Goal: Information Seeking & Learning: Check status

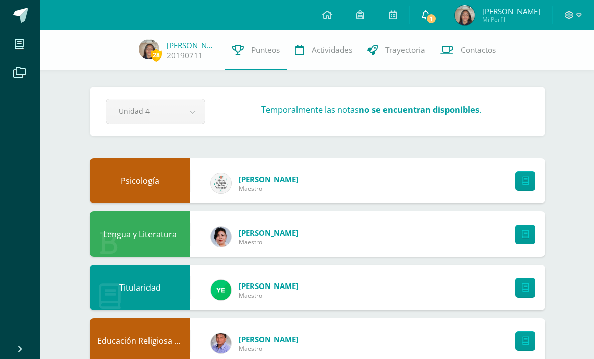
scroll to position [54, 0]
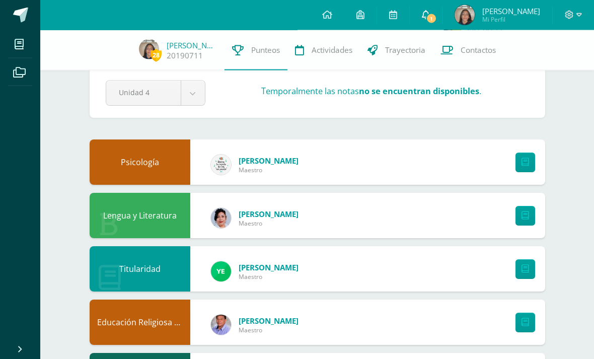
scroll to position [17, 0]
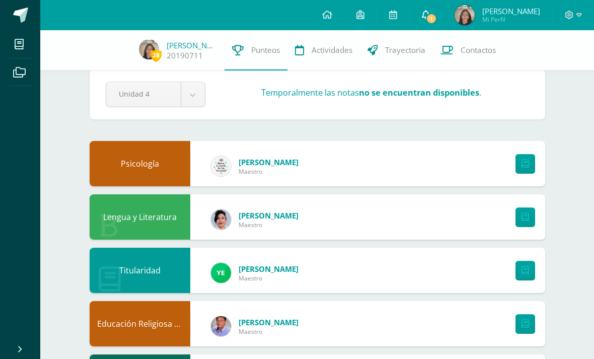
click at [430, 10] on span at bounding box center [426, 15] width 8 height 11
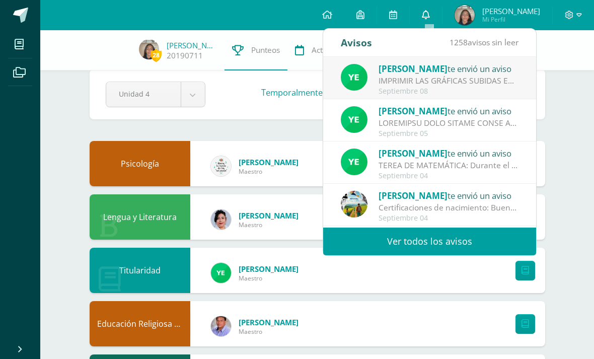
scroll to position [0, 0]
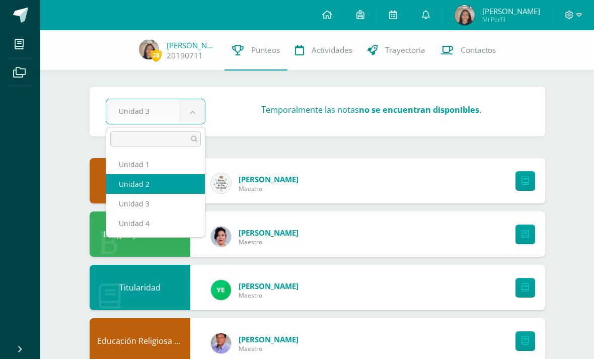
select select "Unidad 2"
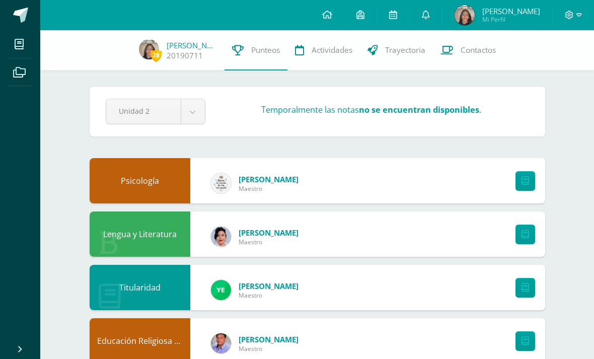
click at [311, 25] on div "Configuración Cerrar sesión Vianca Gabriela Mi Perfil Avisos 1258 avisos sin le…" at bounding box center [317, 15] width 554 height 30
click at [329, 22] on link at bounding box center [327, 15] width 34 height 30
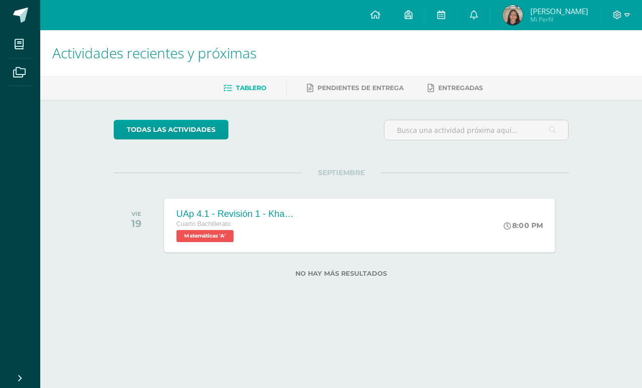
click at [417, 214] on div "UAp 4.1 - Revisión 1 - Khan Academy Cuarto Bachillerato Matemáticas 'A' 8:00 PM…" at bounding box center [359, 225] width 391 height 54
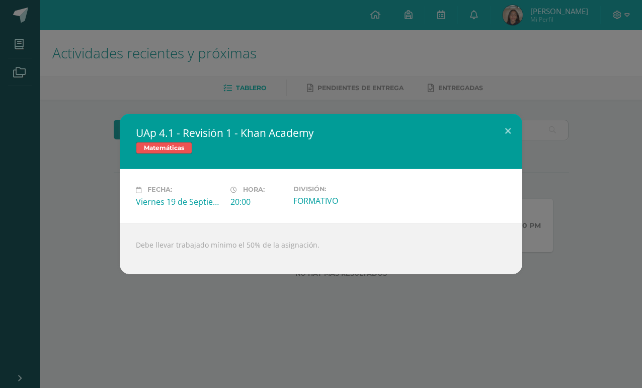
click at [157, 222] on div "Fecha: Viernes 19 de Septiembre Hora: 20:00 División: FORMATIVO" at bounding box center [321, 196] width 403 height 54
click at [514, 129] on button at bounding box center [508, 131] width 29 height 34
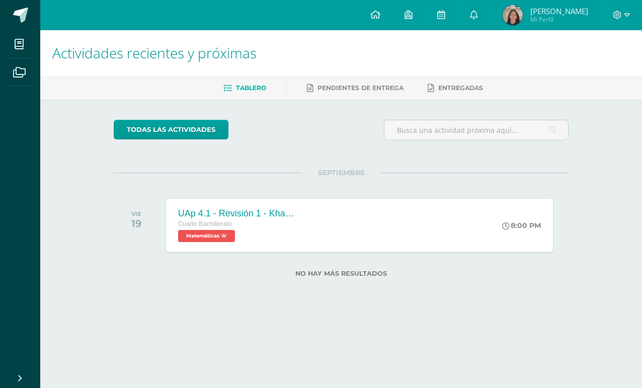
click at [497, 86] on ul "Tablero Pendientes de entrega Entregadas" at bounding box center [353, 88] width 602 height 17
